Goal: Task Accomplishment & Management: Manage account settings

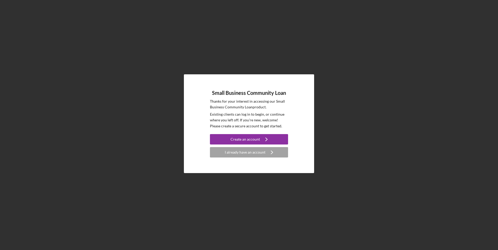
click at [243, 154] on div "I already have an account" at bounding box center [245, 152] width 41 height 10
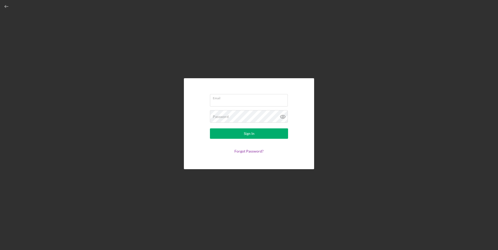
type input "[EMAIL_ADDRESS][DOMAIN_NAME]"
click at [239, 135] on button "Sign In" at bounding box center [249, 134] width 78 height 10
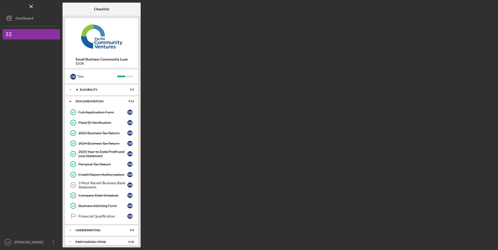
click at [18, 245] on div "[PERSON_NAME]" at bounding box center [30, 243] width 34 height 12
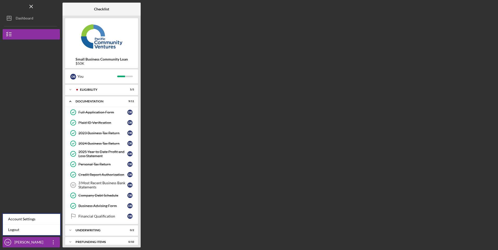
click at [16, 231] on link "Logout" at bounding box center [31, 230] width 57 height 11
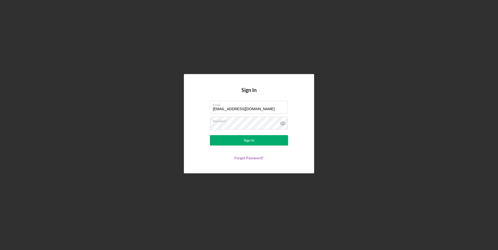
click at [226, 109] on input "[EMAIL_ADDRESS][DOMAIN_NAME]" at bounding box center [249, 107] width 78 height 12
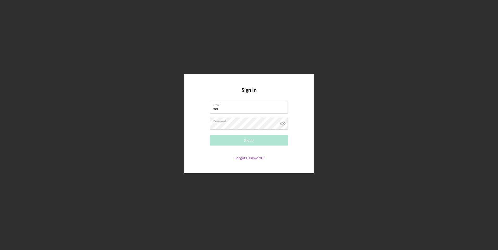
type input "[EMAIL_ADDRESS][DOMAIN_NAME]"
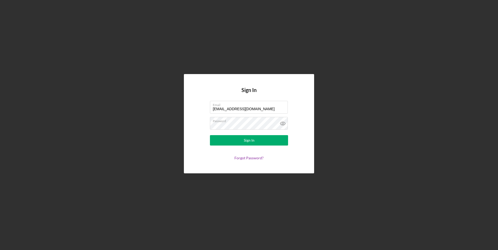
click at [236, 140] on button "Sign In" at bounding box center [249, 140] width 78 height 10
